Goal: Information Seeking & Learning: Find specific fact

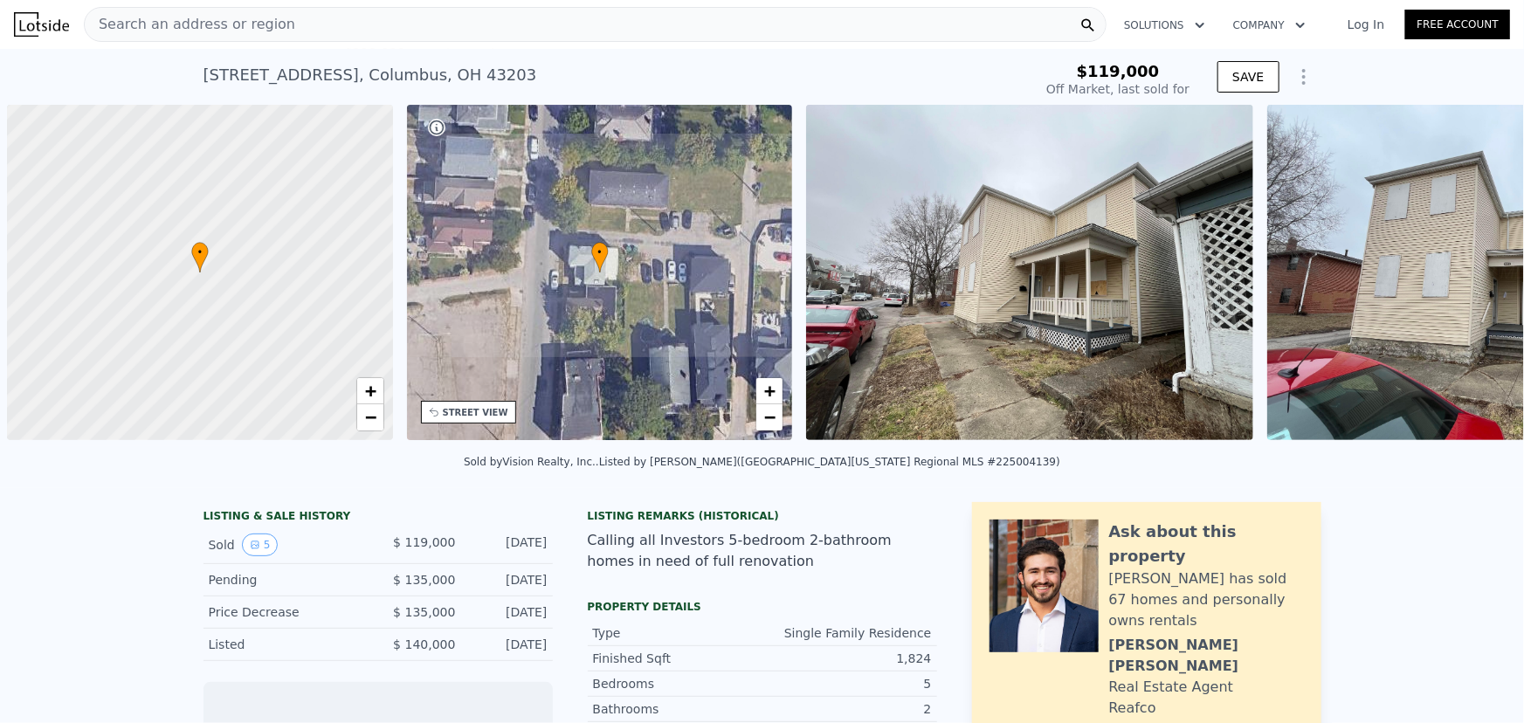
scroll to position [0, 7]
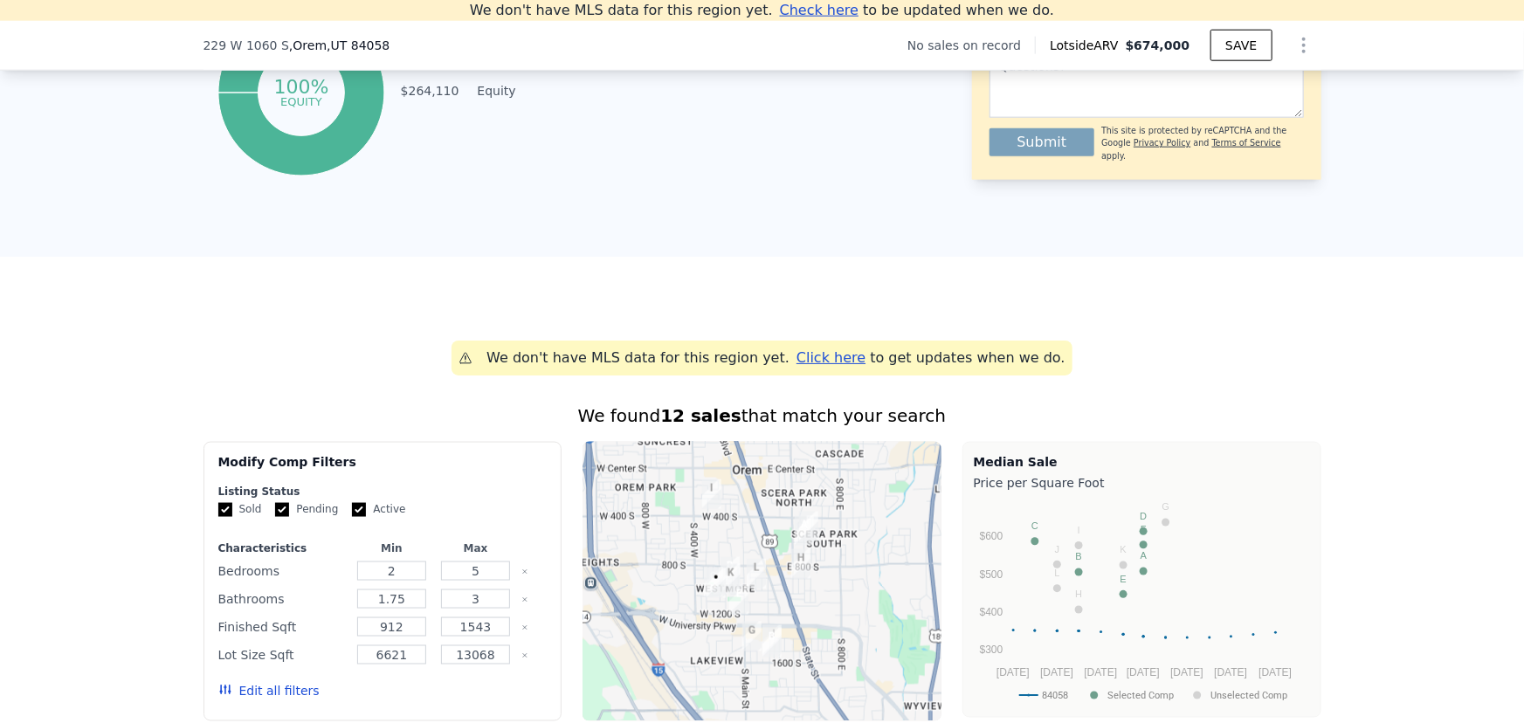
scroll to position [1328, 0]
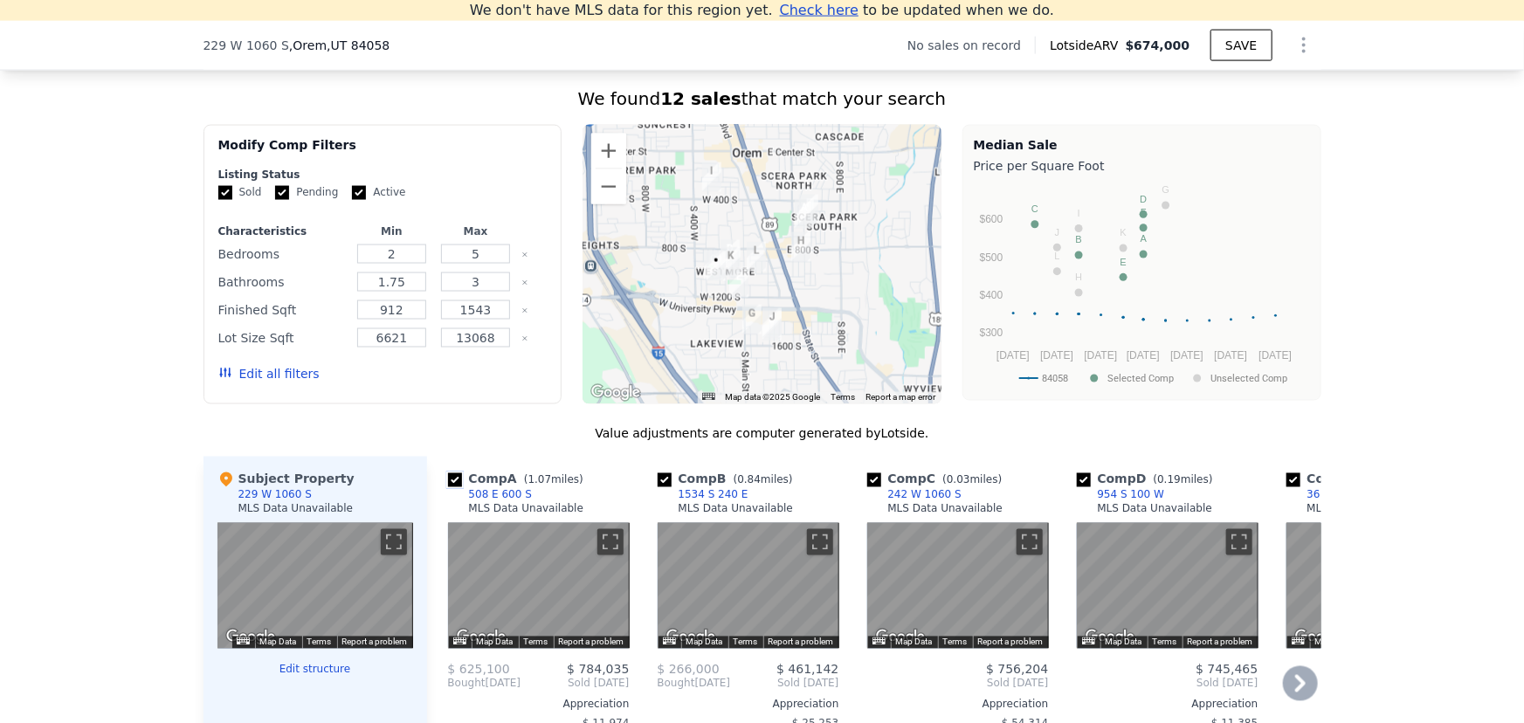
click at [451, 487] on input "checkbox" at bounding box center [455, 480] width 14 height 14
checkbox input "false"
click at [449, 487] on input "checkbox" at bounding box center [455, 480] width 14 height 14
checkbox input "false"
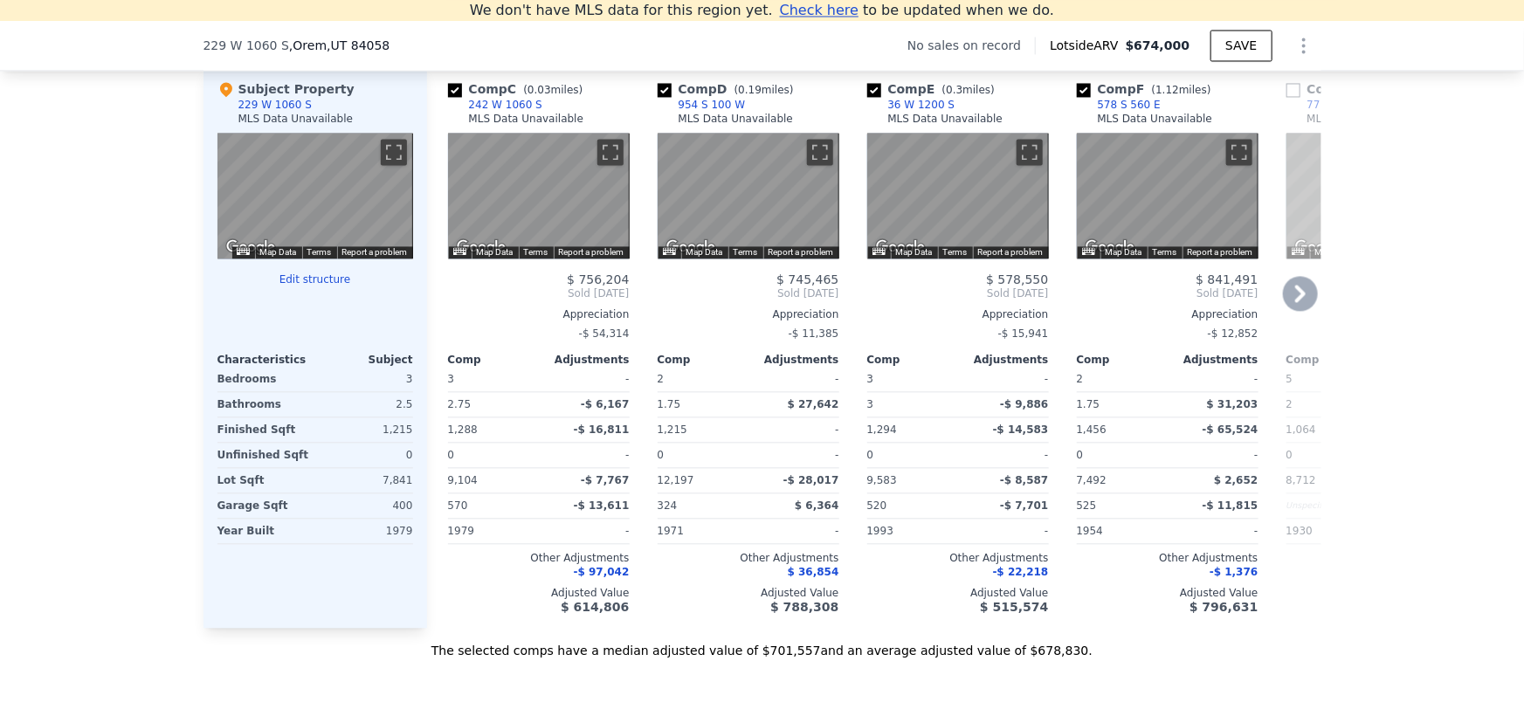
scroll to position [1725, 0]
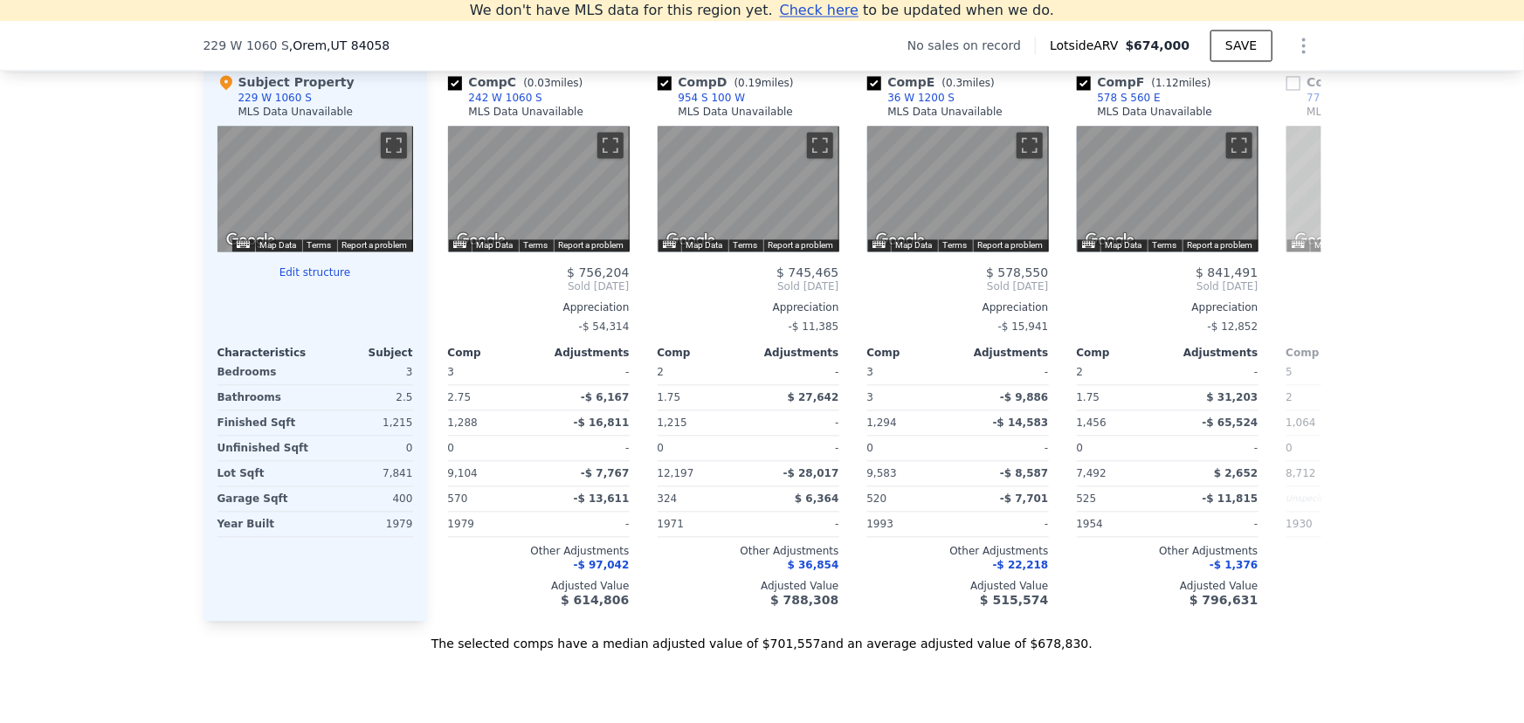
click at [309, 604] on div "Subject Property 229 W 1060 S MLS Data Unavailable ← Move left → Move right ↑ M…" at bounding box center [315, 339] width 224 height 561
checkbox input "true"
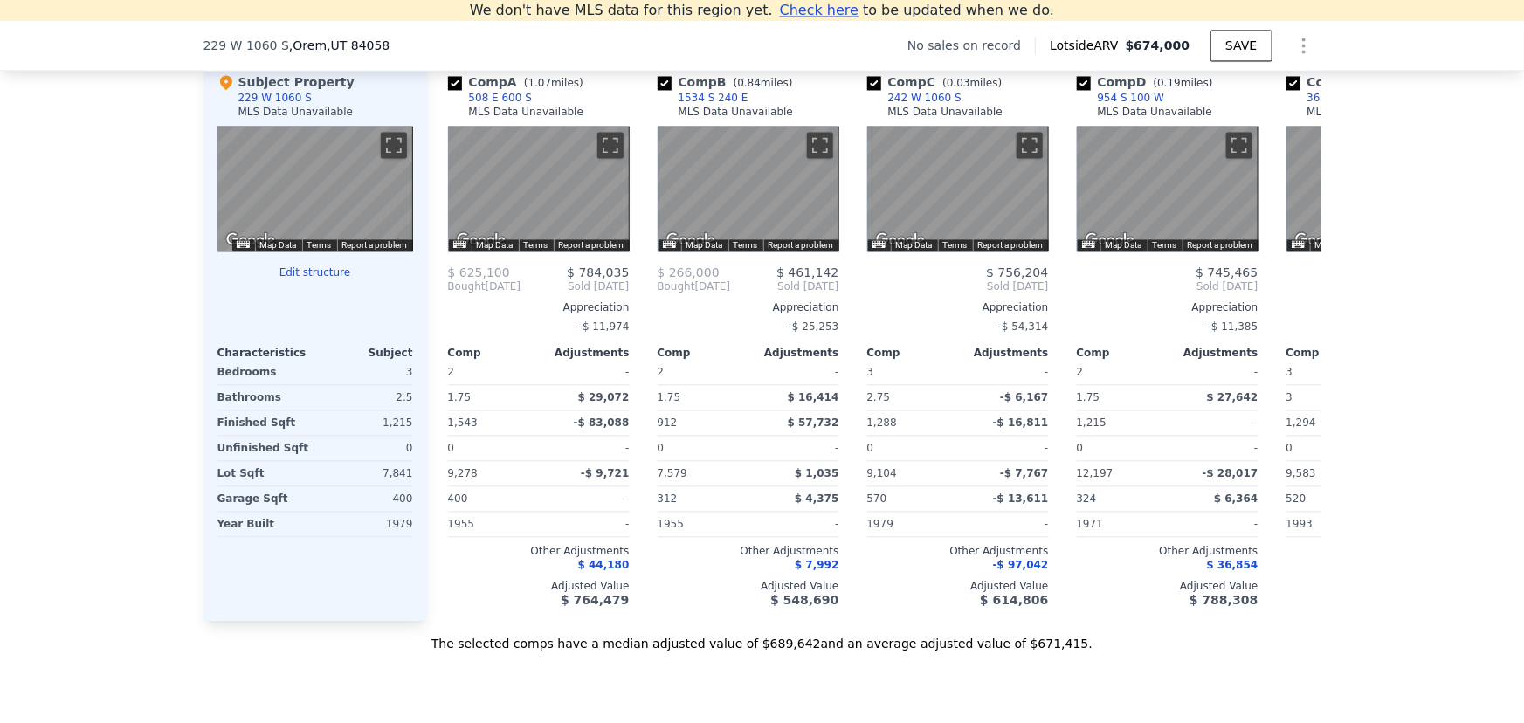
click at [177, 634] on div "We found 12 sales that match your search Filters Map Prices Modify Comp Filters…" at bounding box center [762, 160] width 1524 height 984
click at [609, 403] on span "$ 29,072" at bounding box center [604, 397] width 52 height 12
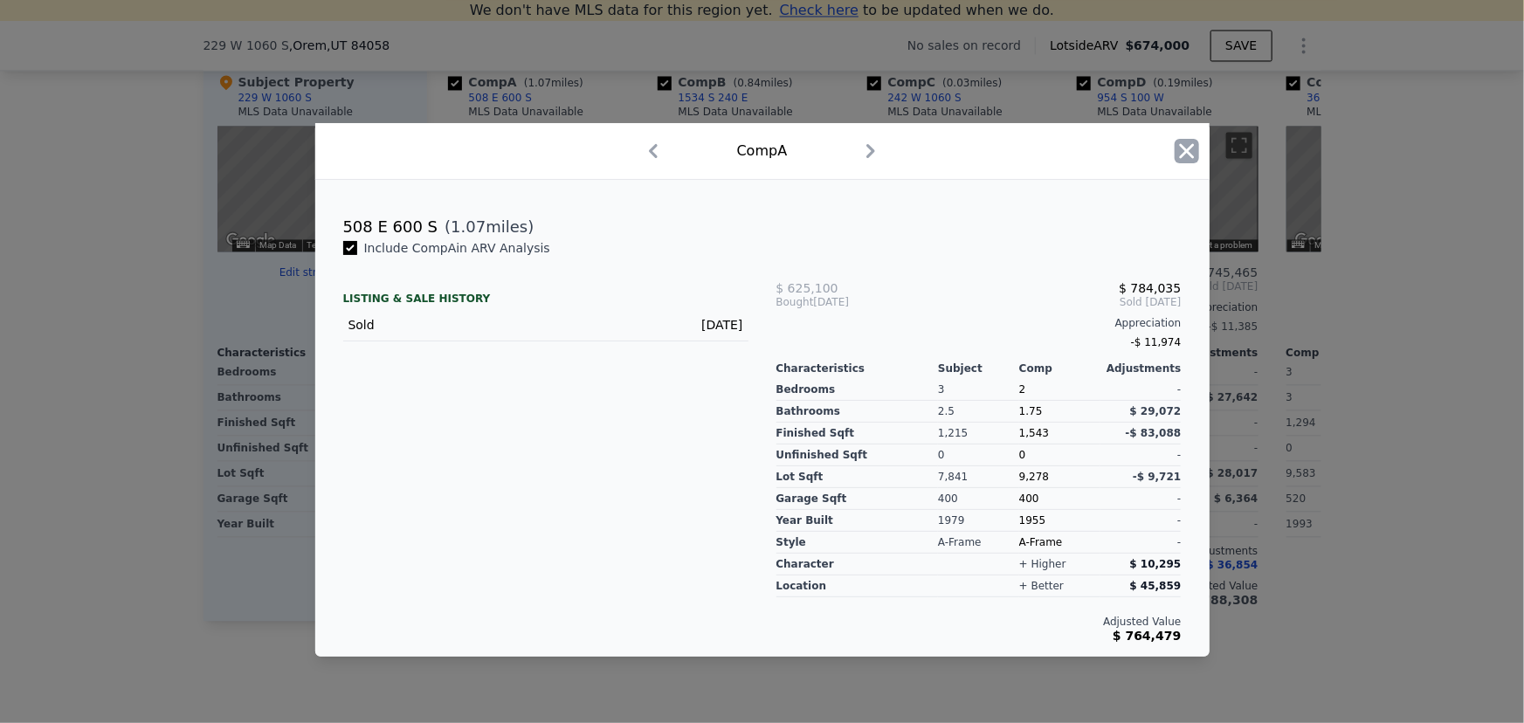
click at [1180, 147] on icon "button" at bounding box center [1186, 151] width 15 height 15
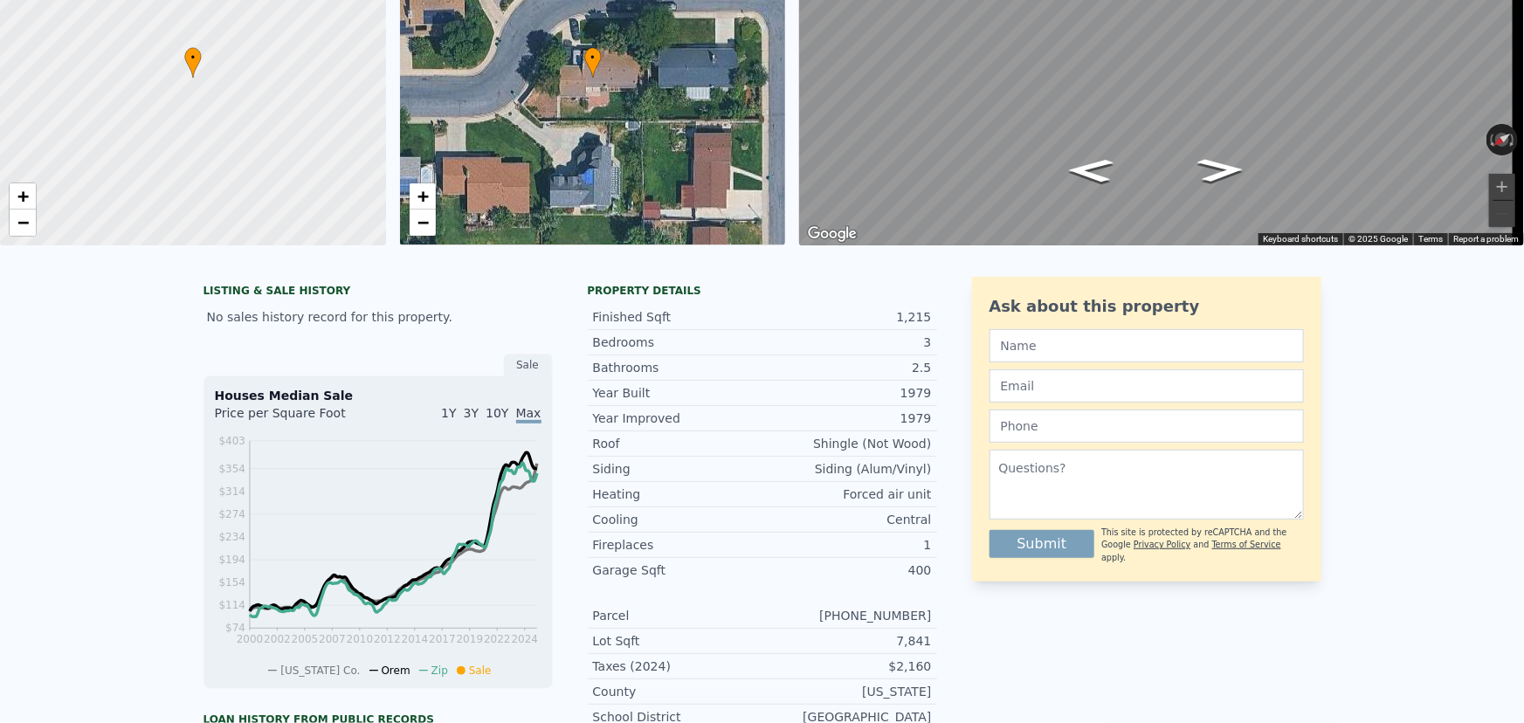
scroll to position [20, 0]
